Goal: Task Accomplishment & Management: Complete application form

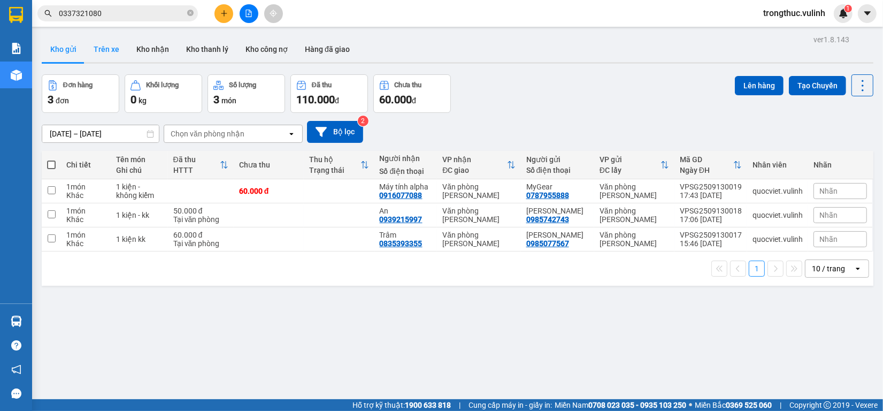
click at [123, 43] on button "Trên xe" at bounding box center [106, 49] width 43 height 26
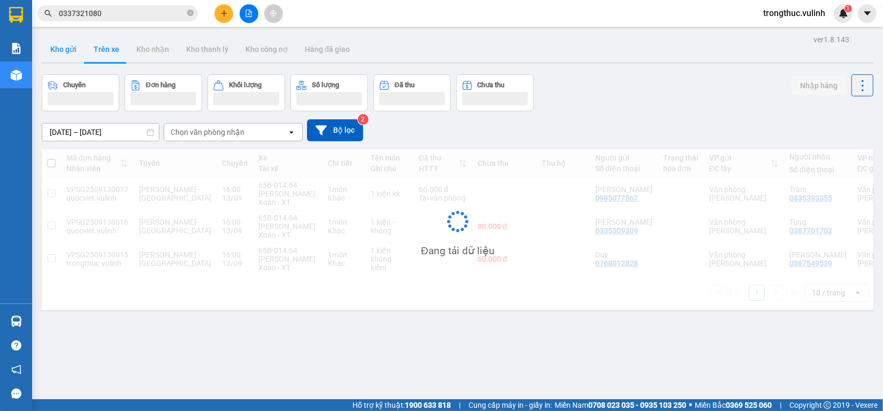
click at [63, 51] on button "Kho gửi" at bounding box center [63, 49] width 43 height 26
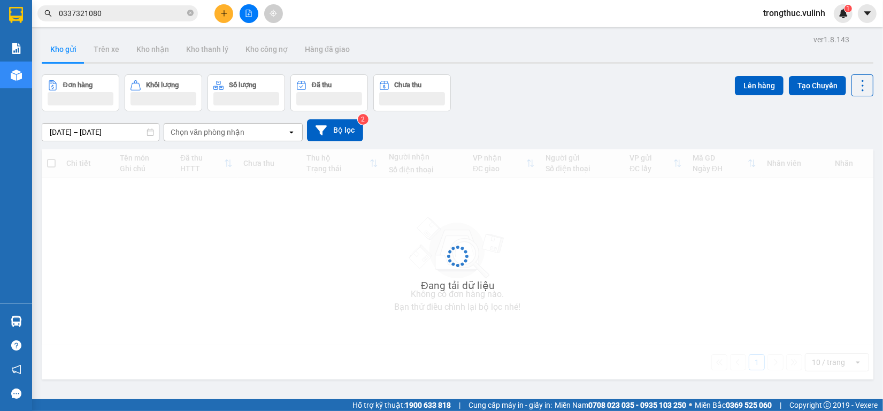
click at [63, 51] on button "Kho gửi" at bounding box center [63, 49] width 43 height 26
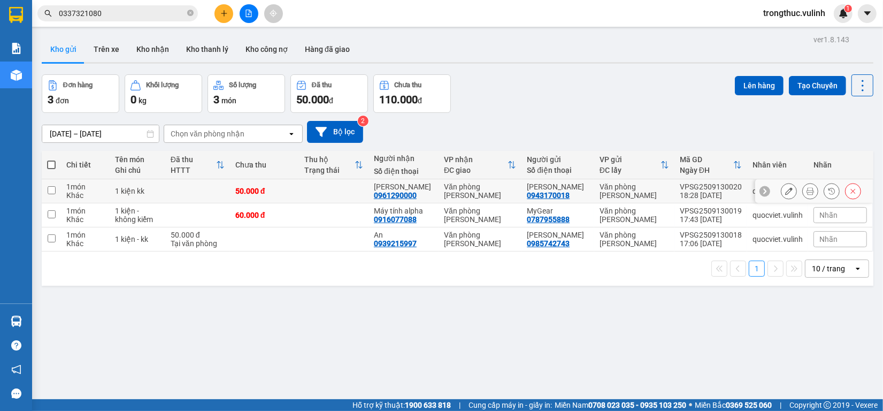
click at [807, 190] on icon at bounding box center [810, 190] width 7 height 7
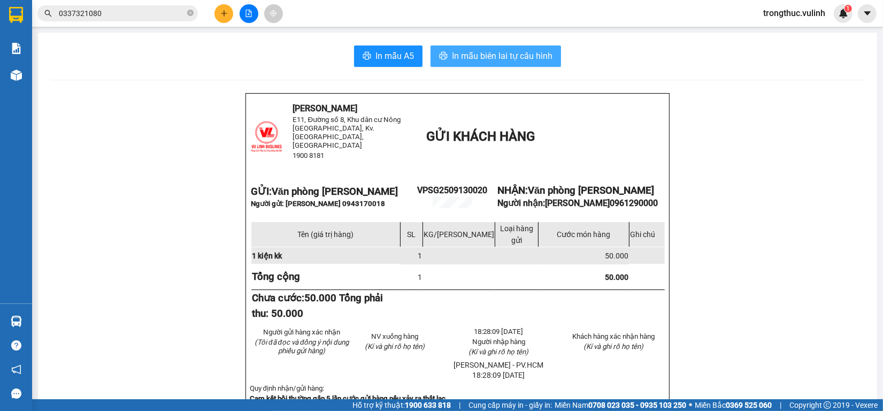
click at [504, 58] on span "In mẫu biên lai tự cấu hình" at bounding box center [502, 55] width 101 height 13
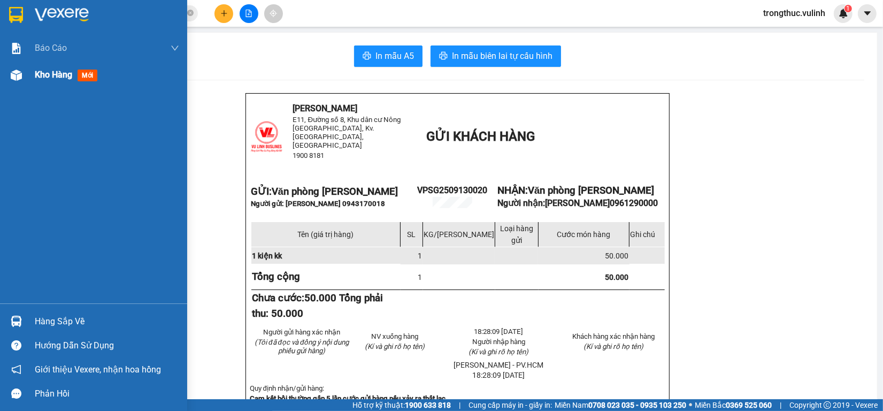
click at [24, 75] on div at bounding box center [16, 75] width 19 height 19
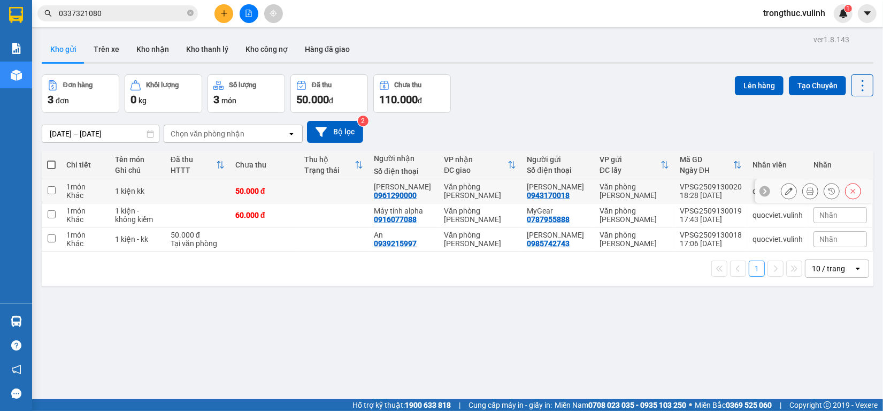
click at [786, 193] on icon at bounding box center [789, 190] width 7 height 7
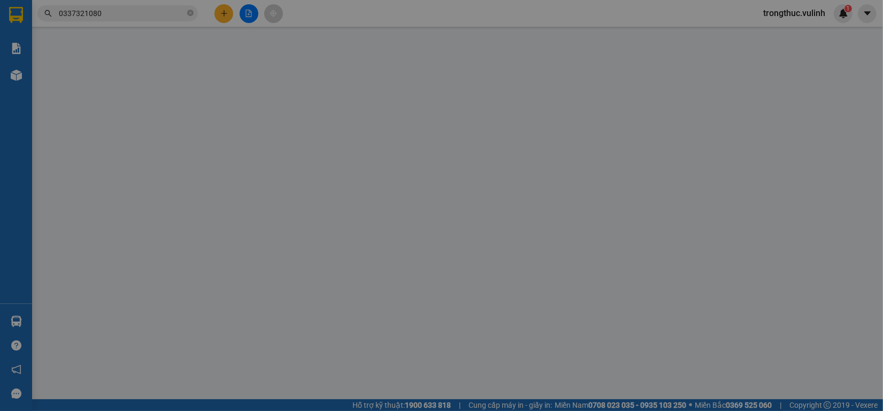
type input "0943170018"
type input "[PERSON_NAME]"
type input "0961290000"
type input "[PERSON_NAME]"
type input "50.000"
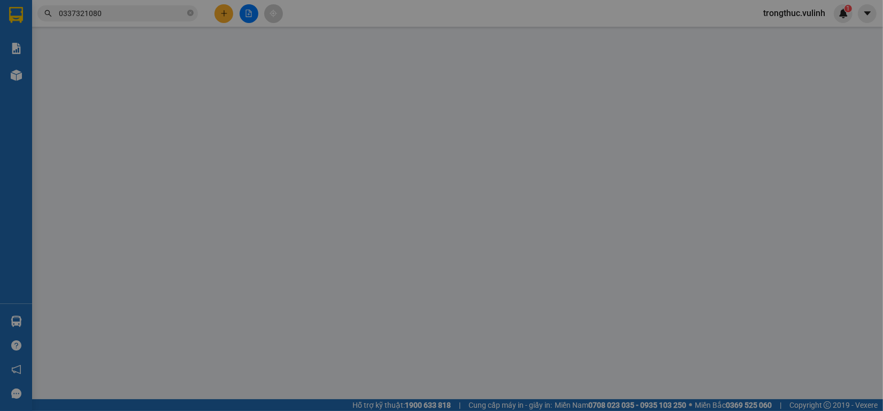
type input "50.000"
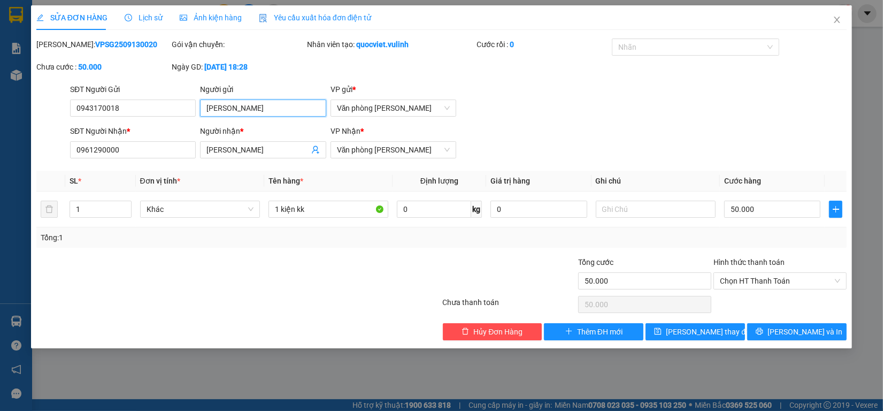
click at [240, 104] on input "[PERSON_NAME]" at bounding box center [263, 108] width 126 height 17
click at [241, 104] on input "[PERSON_NAME]" at bounding box center [263, 108] width 126 height 17
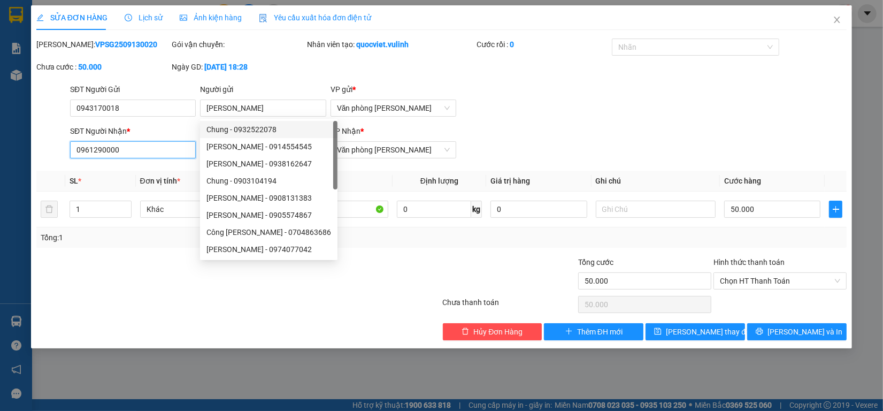
click at [151, 153] on input "0961290000" at bounding box center [133, 149] width 126 height 17
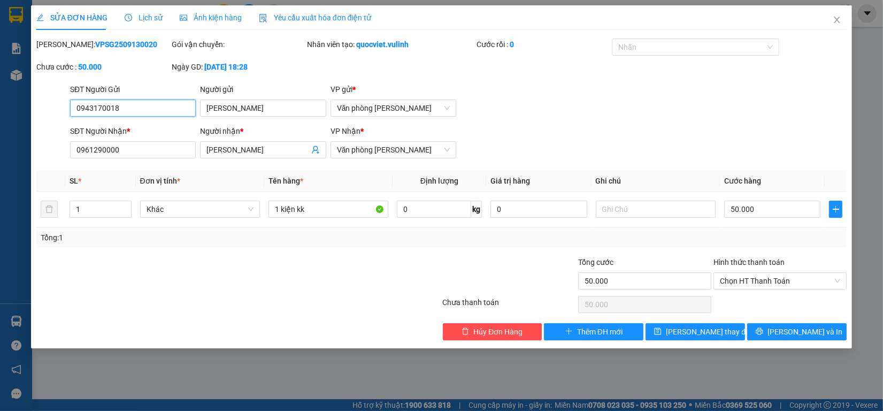
click at [134, 109] on input "0943170018" at bounding box center [133, 108] width 126 height 17
paste input "61290000"
type input "0961290000"
click at [161, 154] on input "0961290000" at bounding box center [133, 149] width 126 height 17
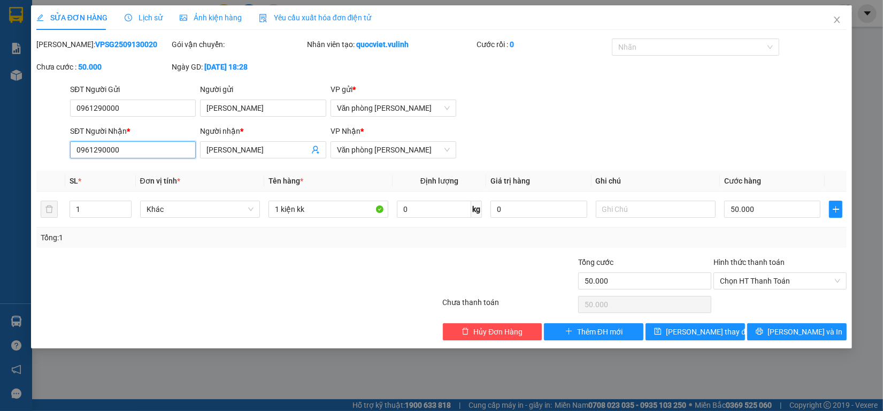
click at [161, 154] on input "0961290000" at bounding box center [133, 149] width 126 height 17
click at [261, 148] on input "[PERSON_NAME]" at bounding box center [258, 150] width 102 height 12
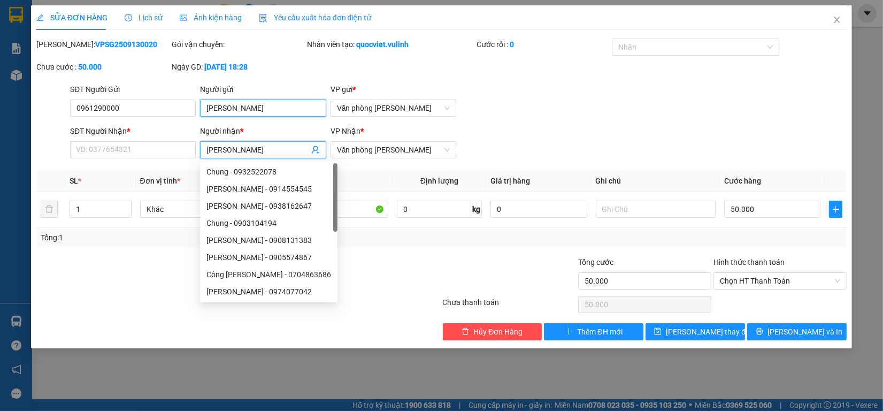
click at [241, 111] on input "[PERSON_NAME]" at bounding box center [263, 108] width 126 height 17
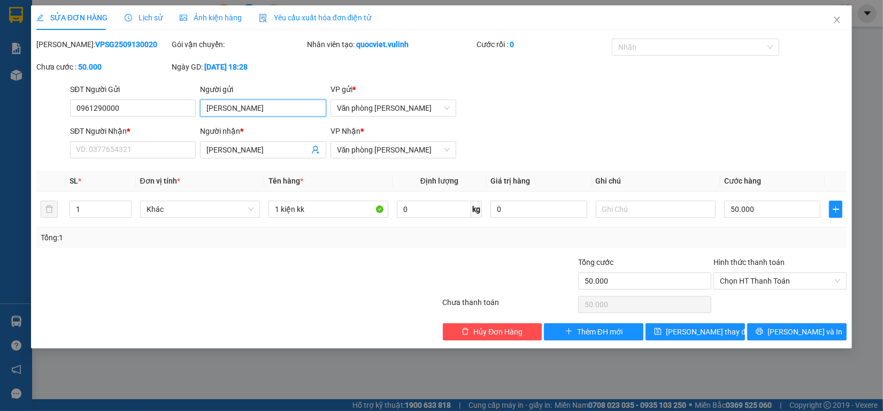
click at [241, 111] on input "[PERSON_NAME]" at bounding box center [263, 108] width 126 height 17
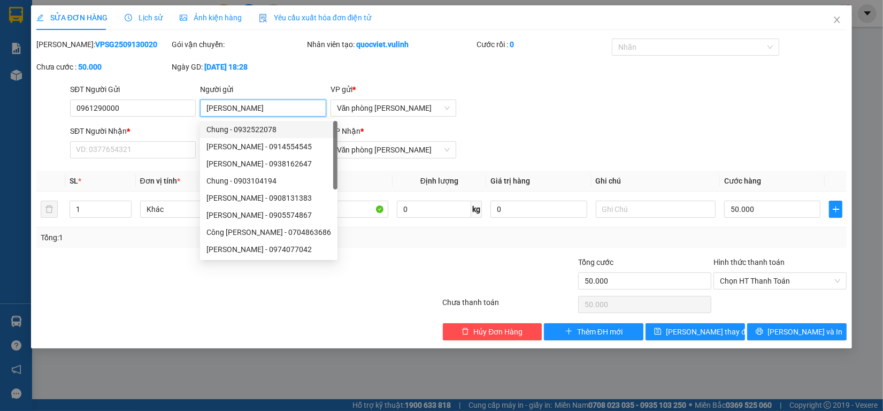
click at [241, 111] on input "[PERSON_NAME]" at bounding box center [263, 108] width 126 height 17
paste input "oàng Thô"
type input "[PERSON_NAME]"
click at [167, 158] on input "SĐT Người Nhận *" at bounding box center [133, 149] width 126 height 17
click at [167, 156] on input "SĐT Người Nhận *" at bounding box center [133, 149] width 126 height 17
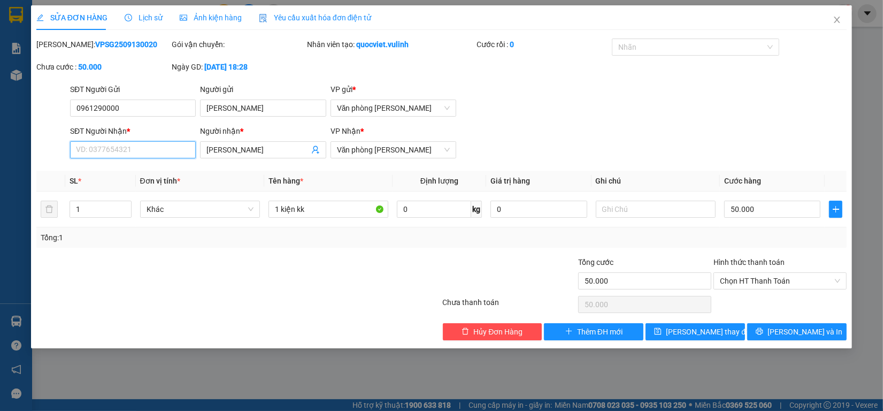
click at [167, 156] on input "SĐT Người Nhận *" at bounding box center [133, 149] width 126 height 17
click at [253, 156] on span "[PERSON_NAME]" at bounding box center [263, 149] width 126 height 17
click at [253, 154] on input "[PERSON_NAME]" at bounding box center [258, 150] width 102 height 12
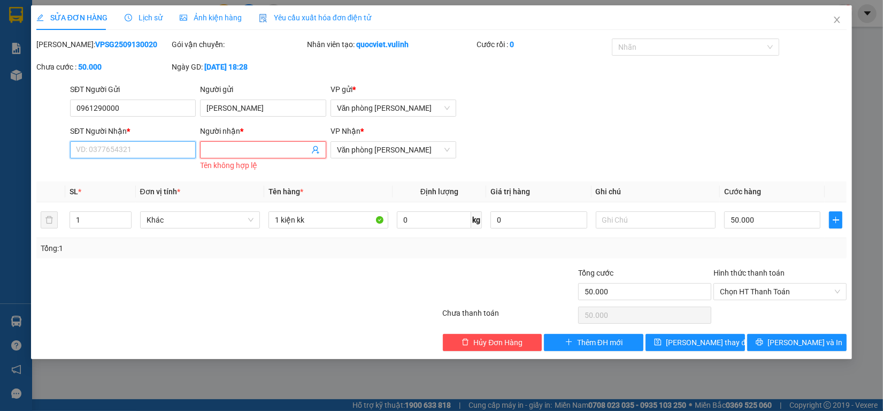
click at [156, 153] on input "SĐT Người Nhận *" at bounding box center [133, 149] width 126 height 17
type input "0943170018"
click at [215, 154] on input "Người nhận *" at bounding box center [258, 150] width 102 height 12
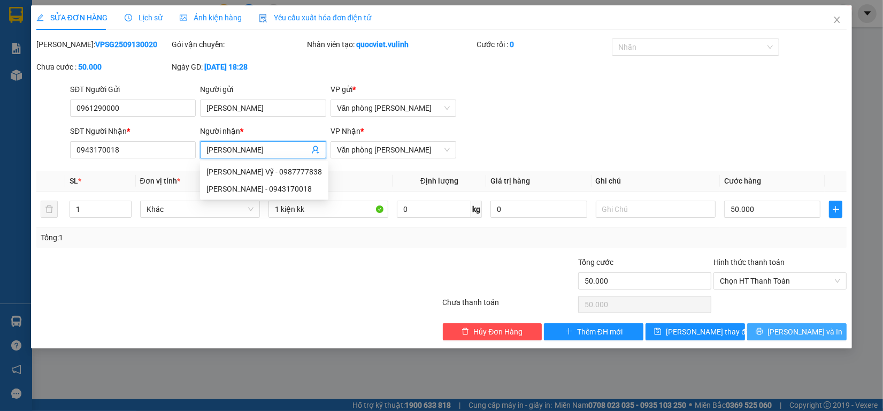
type input "[PERSON_NAME]"
click at [786, 331] on button "[PERSON_NAME] và In" at bounding box center [798, 331] width 100 height 17
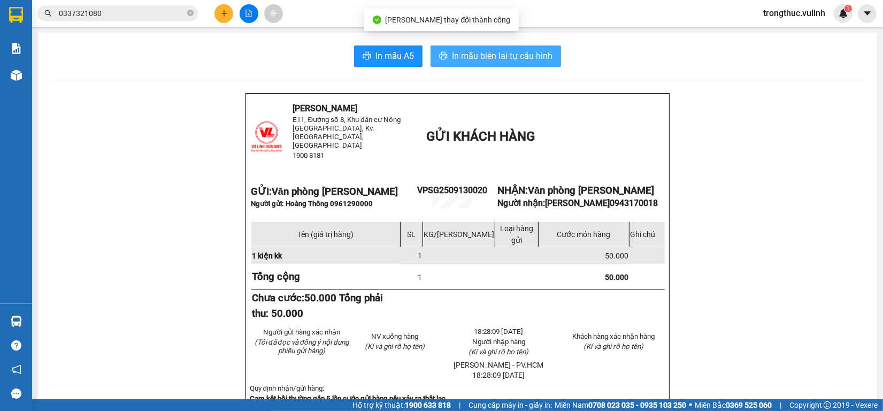
click at [516, 58] on span "In mẫu biên lai tự cấu hình" at bounding box center [502, 55] width 101 height 13
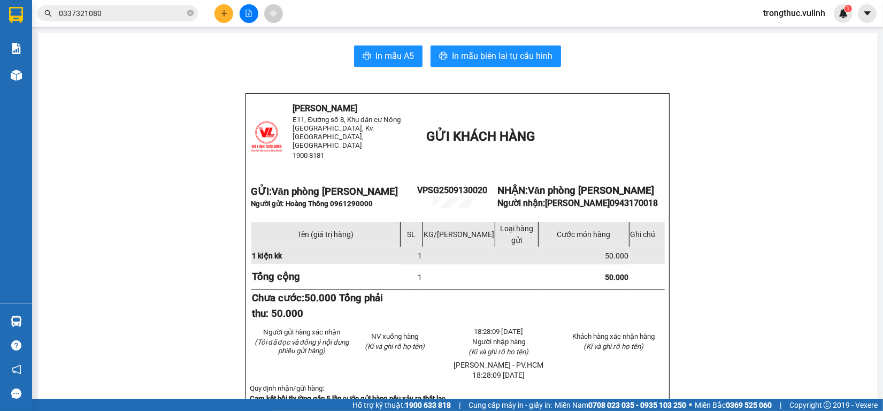
click at [223, 17] on button at bounding box center [224, 13] width 19 height 19
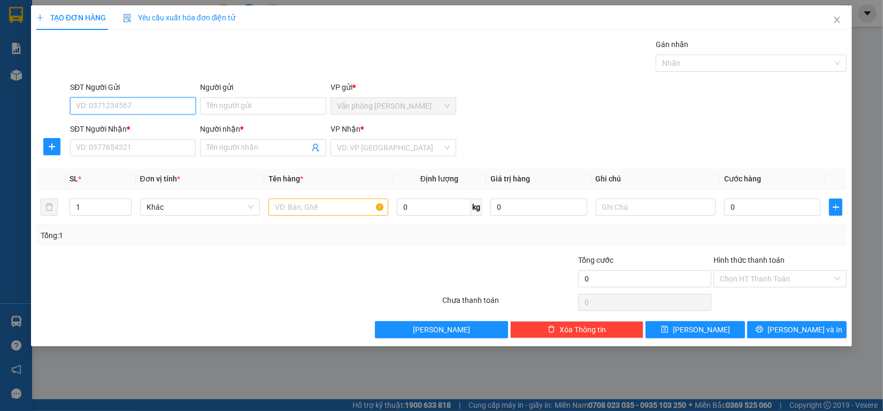
click at [167, 100] on input "SĐT Người Gửi" at bounding box center [133, 105] width 126 height 17
type input "0963421149"
click at [260, 101] on input "Người gửi" at bounding box center [263, 105] width 126 height 17
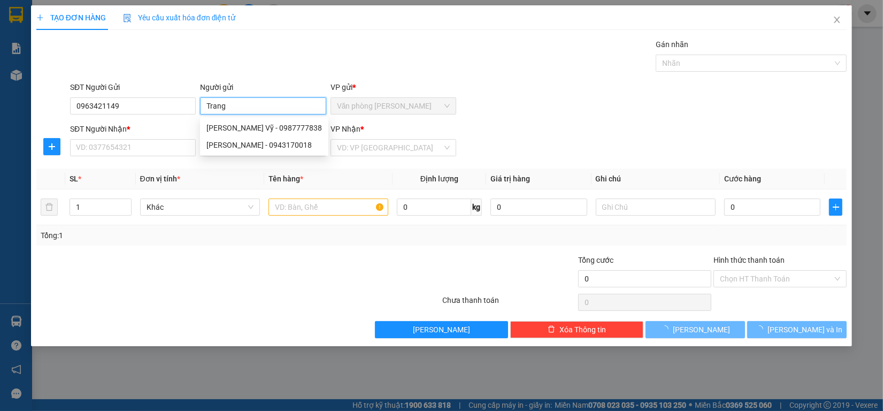
type input "Trang"
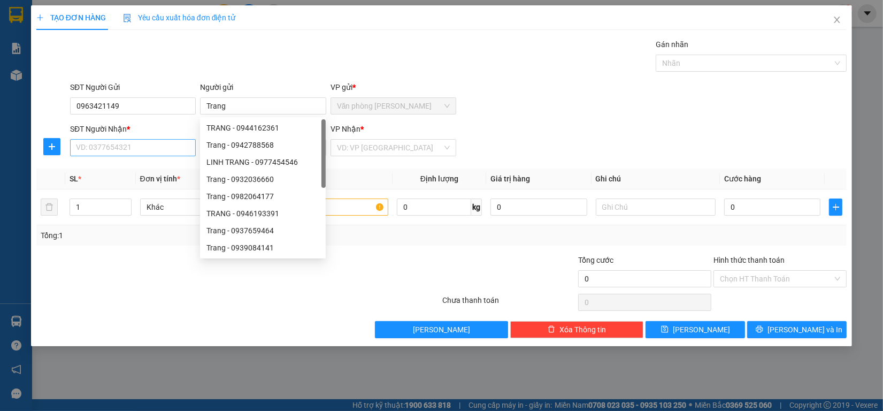
drag, startPoint x: 123, startPoint y: 159, endPoint x: 123, endPoint y: 150, distance: 8.6
click at [123, 154] on div "SĐT Người Nhận * VD: 0377654321" at bounding box center [133, 141] width 126 height 37
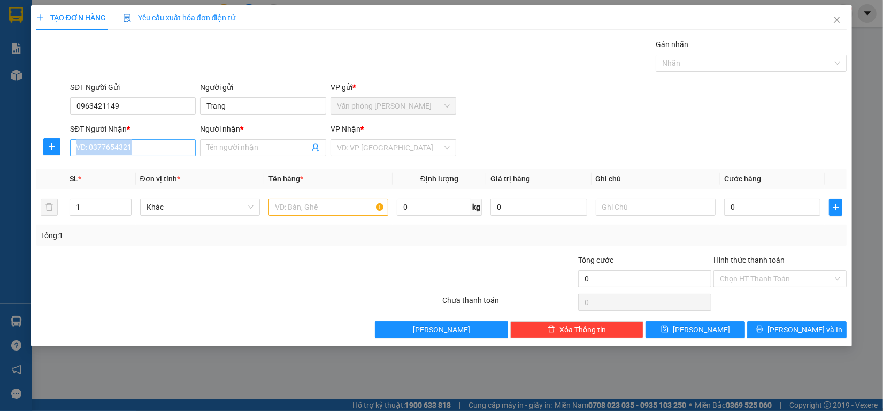
click at [123, 150] on input "SĐT Người Nhận *" at bounding box center [133, 147] width 126 height 17
type input "0921381138"
click at [263, 144] on input "Người nhận *" at bounding box center [258, 148] width 102 height 12
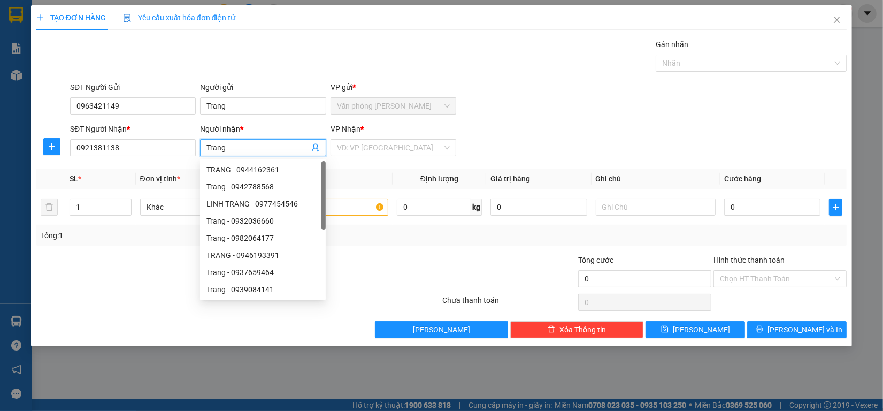
type input "Trang"
click at [397, 133] on div "VP Nhận *" at bounding box center [394, 129] width 126 height 12
click at [396, 146] on input "search" at bounding box center [389, 148] width 105 height 16
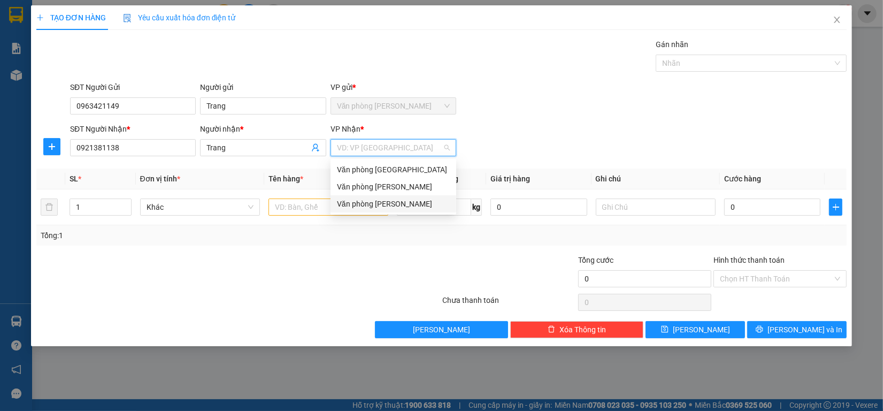
drag, startPoint x: 377, startPoint y: 204, endPoint x: 316, endPoint y: 208, distance: 61.1
click at [376, 204] on div "Văn phòng [PERSON_NAME]" at bounding box center [393, 204] width 113 height 12
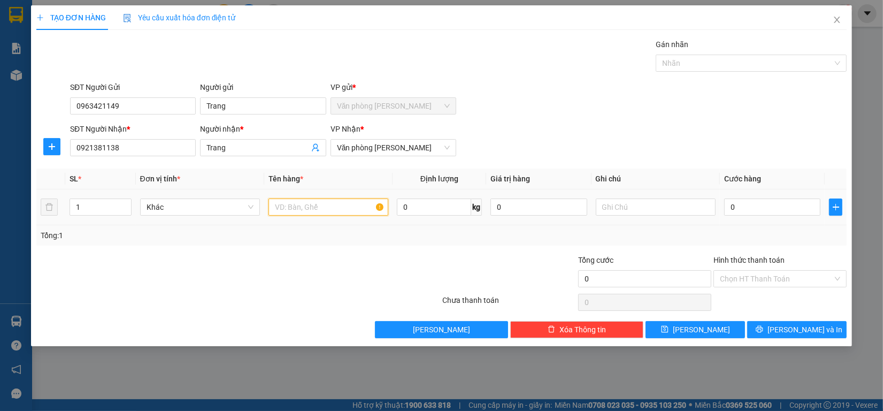
click at [303, 208] on input "text" at bounding box center [329, 207] width 120 height 17
type input "1 kiện kk"
click at [741, 215] on input "0" at bounding box center [773, 207] width 97 height 17
type input "40"
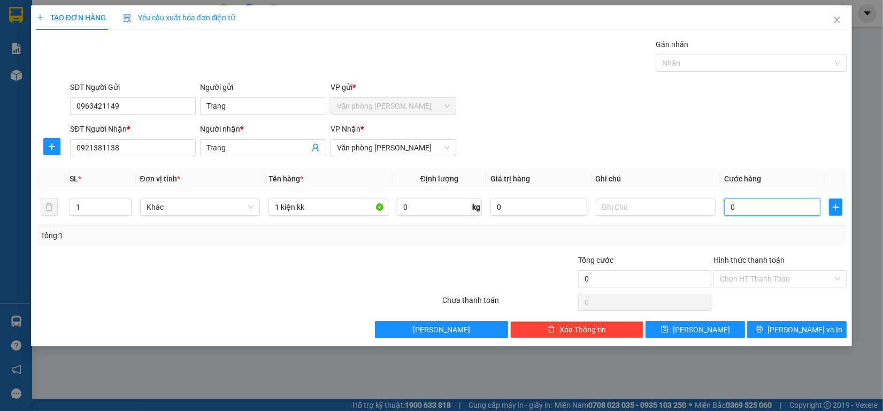
type input "40"
type input "400"
type input "4.000"
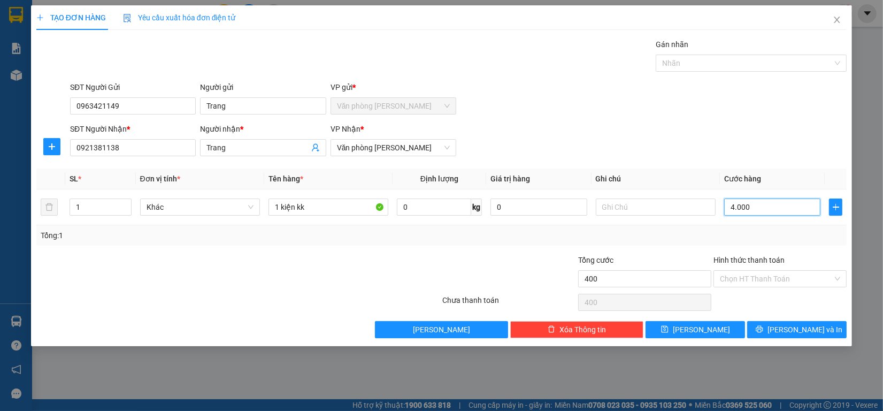
type input "4.000"
type input "40.000"
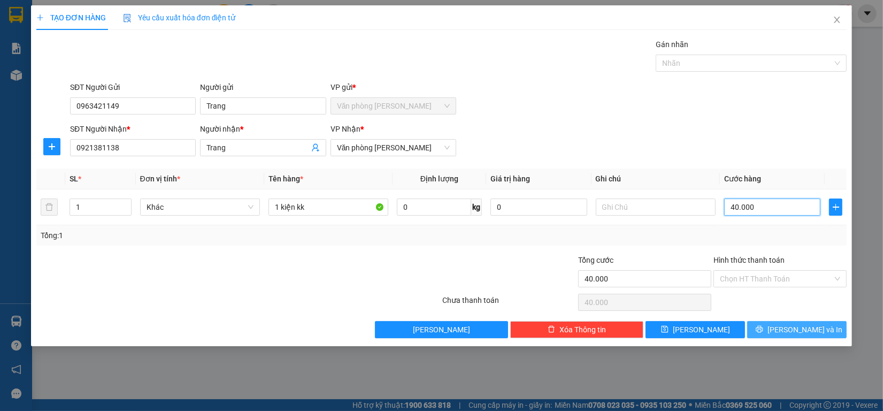
type input "40.000"
click at [818, 323] on button "[PERSON_NAME] và In" at bounding box center [798, 329] width 100 height 17
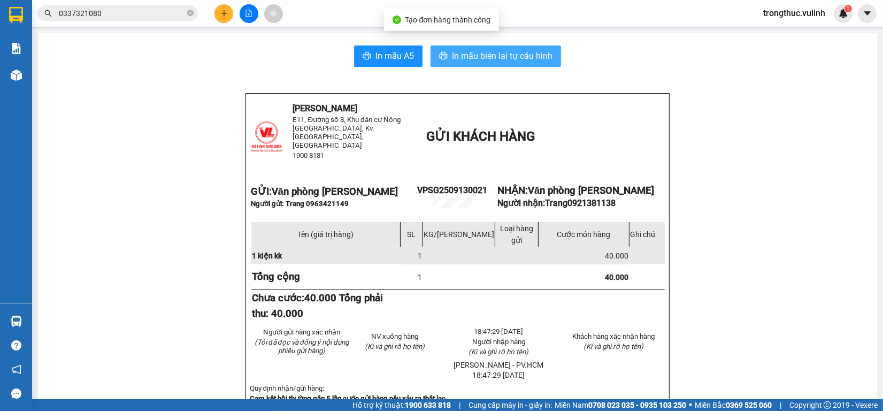
click at [442, 55] on icon "printer" at bounding box center [444, 55] width 8 height 7
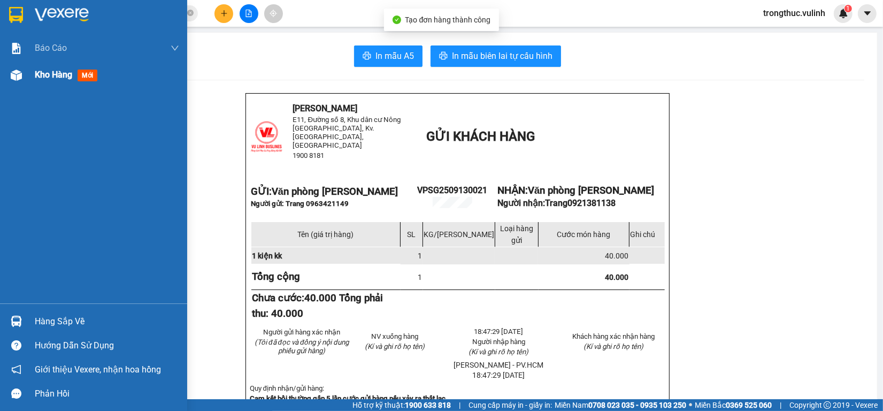
click at [14, 64] on div "Kho hàng mới" at bounding box center [93, 75] width 187 height 27
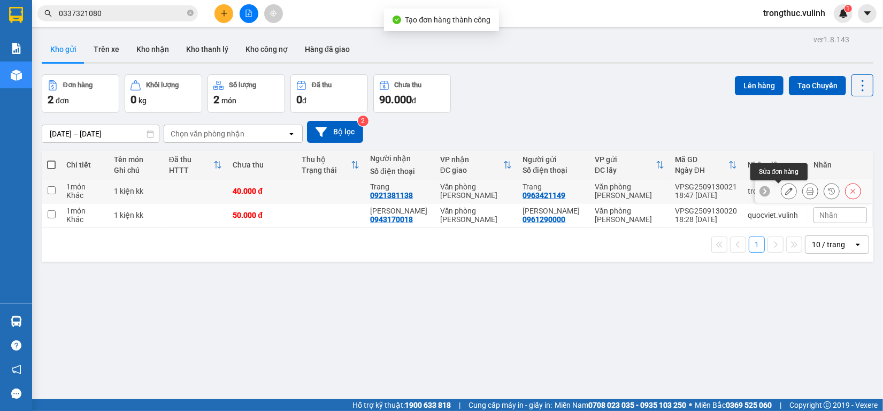
click at [782, 190] on button at bounding box center [789, 191] width 15 height 19
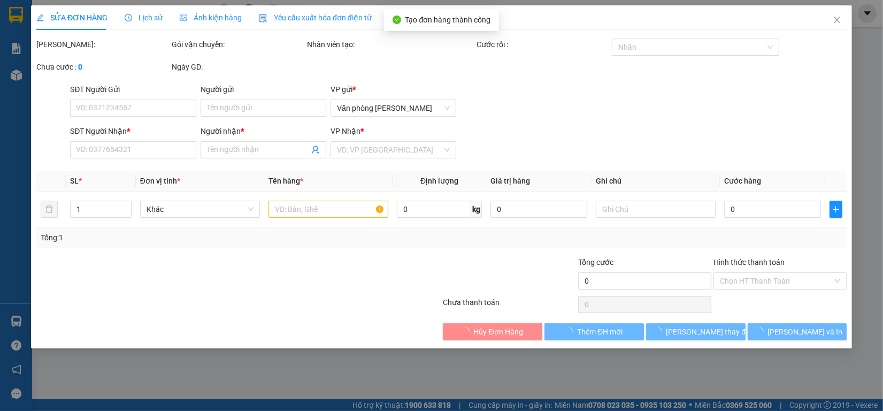
type input "0963421149"
type input "Trang"
type input "0921381138"
type input "Trang"
type input "40.000"
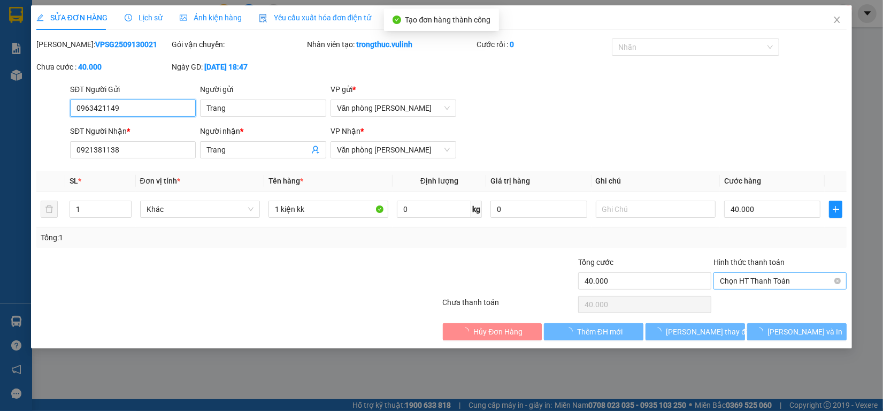
click at [753, 279] on span "Chọn HT Thanh Toán" at bounding box center [780, 281] width 120 height 16
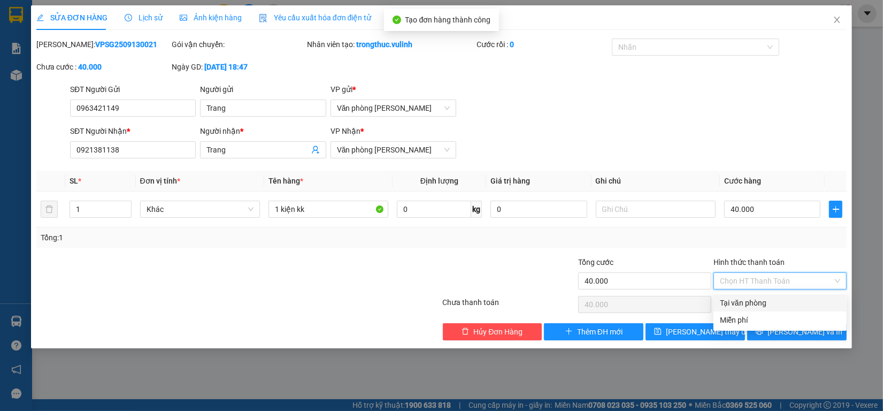
click at [747, 298] on div "Tại văn phòng" at bounding box center [780, 303] width 120 height 12
type input "0"
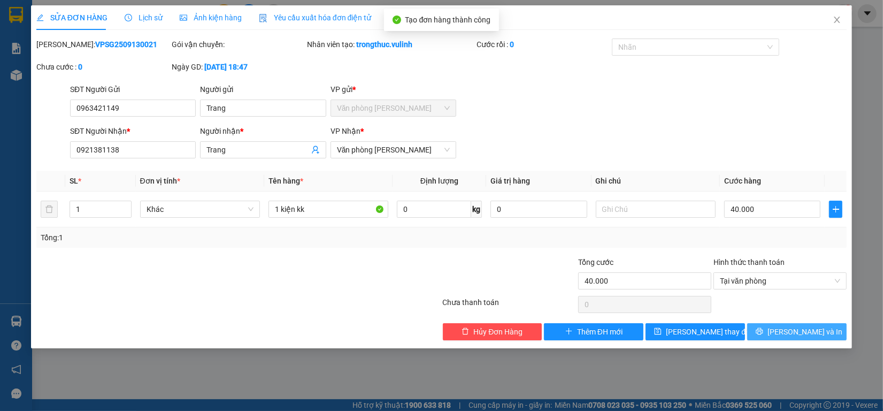
click at [790, 340] on button "[PERSON_NAME] và In" at bounding box center [798, 331] width 100 height 17
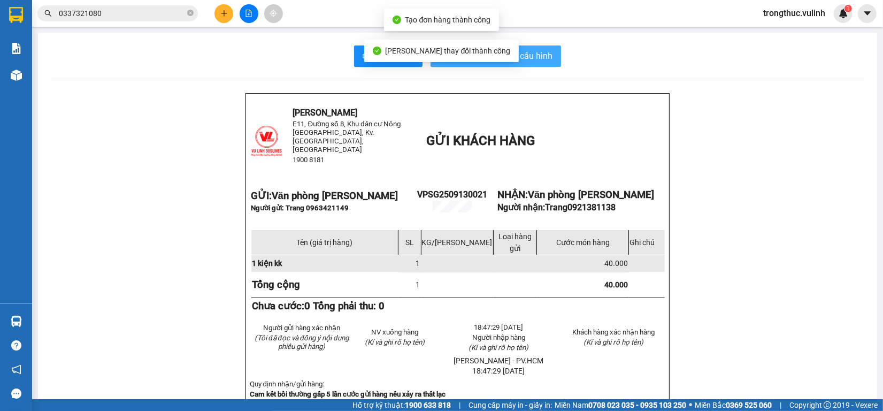
click at [526, 60] on span "In mẫu biên lai tự cấu hình" at bounding box center [502, 55] width 101 height 13
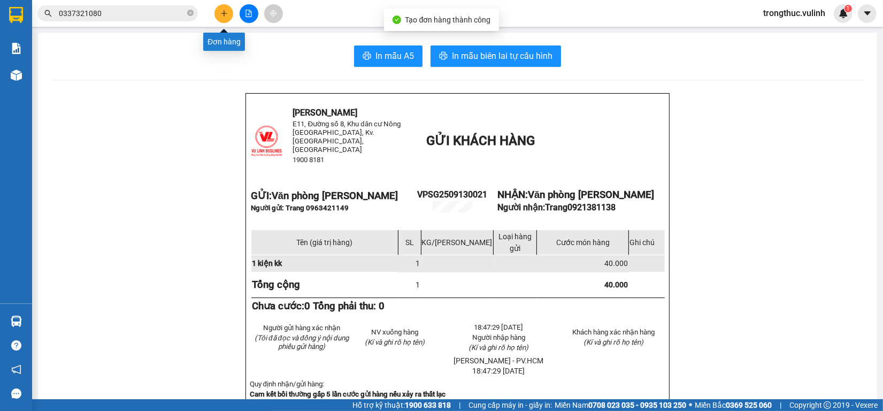
click at [228, 18] on button at bounding box center [224, 13] width 19 height 19
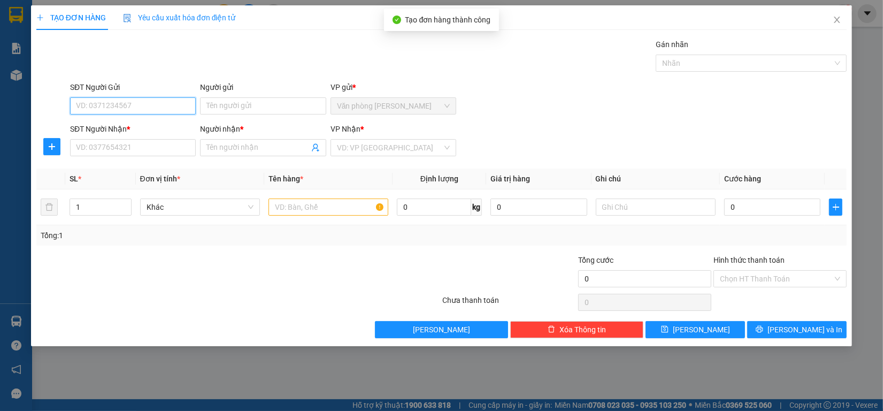
click at [151, 104] on input "SĐT Người Gửi" at bounding box center [133, 105] width 126 height 17
type input "0859678123"
click at [219, 107] on input "Người gửi" at bounding box center [263, 105] width 126 height 17
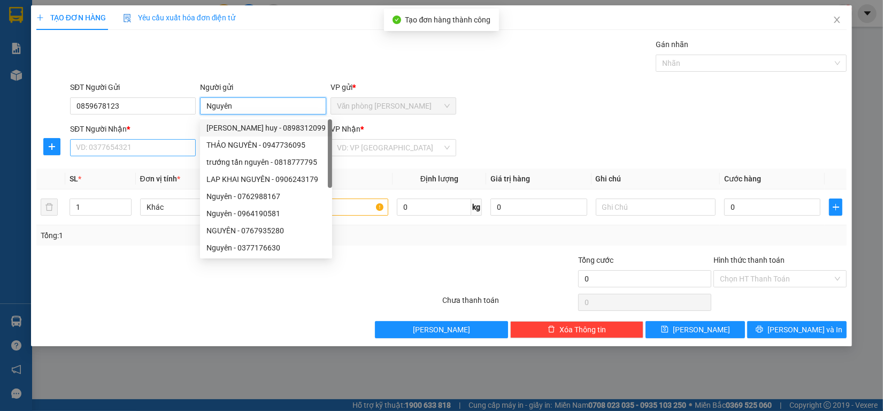
type input "Nguyên"
click at [162, 156] on input "SĐT Người Nhận *" at bounding box center [133, 147] width 126 height 17
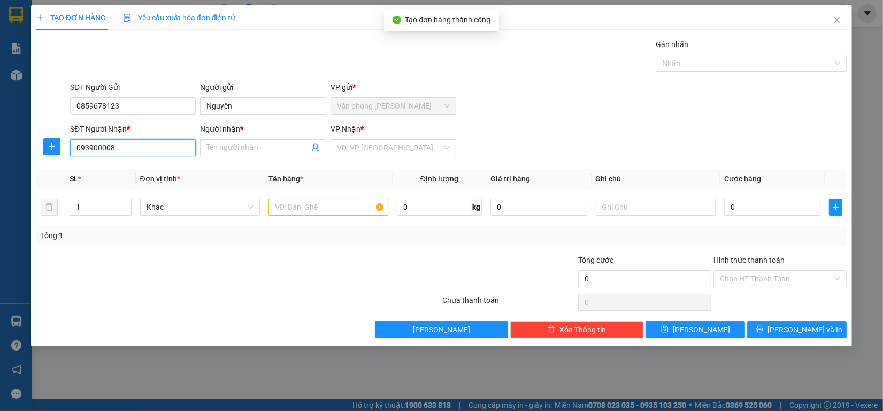
type input "0939000089"
click at [136, 170] on div "0939000089 - [GEOGRAPHIC_DATA]" at bounding box center [137, 170] width 120 height 12
type input "[PERSON_NAME]"
type input "60.000"
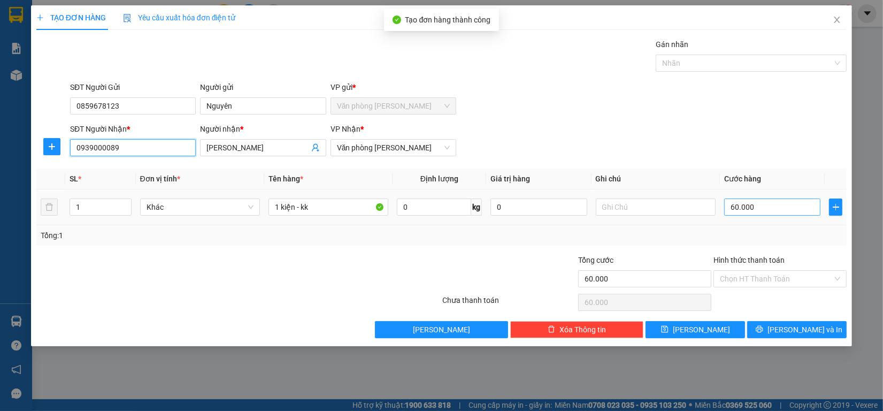
type input "0939000089"
click at [779, 205] on input "60.000" at bounding box center [773, 207] width 97 height 17
type input "0.000"
type input "0"
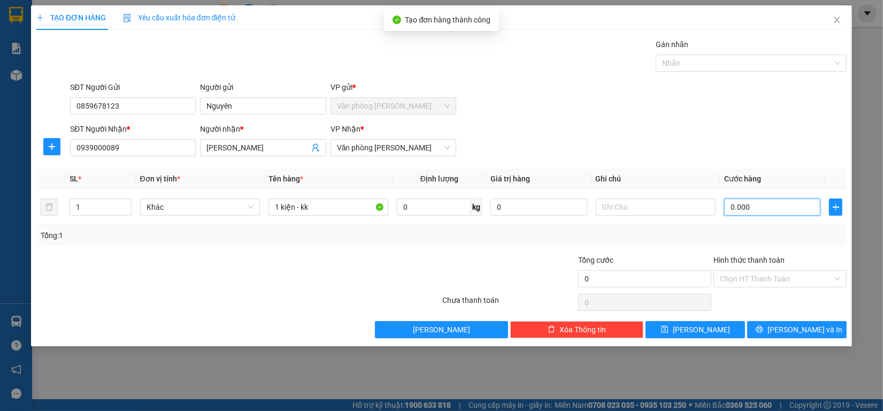
type input "90.000"
type input "0"
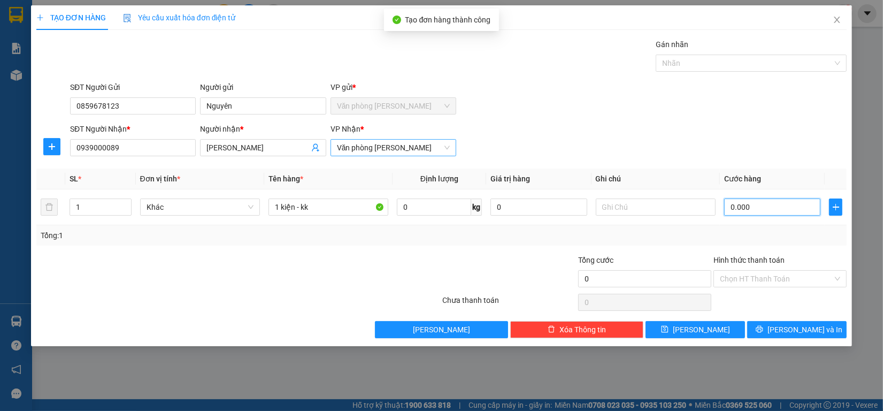
type input "80.000"
click at [769, 330] on button "[PERSON_NAME] và In" at bounding box center [798, 329] width 100 height 17
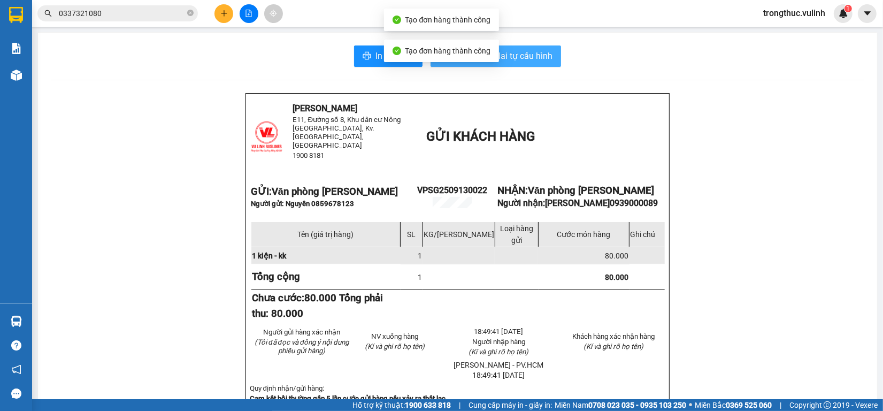
click at [517, 57] on span "In mẫu biên lai tự cấu hình" at bounding box center [502, 55] width 101 height 13
